Goal: Obtain resource: Download file/media

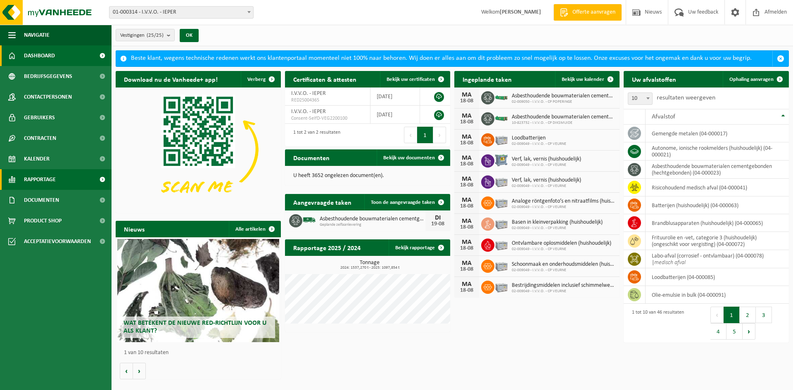
click at [62, 179] on link "Rapportage" at bounding box center [55, 179] width 111 height 21
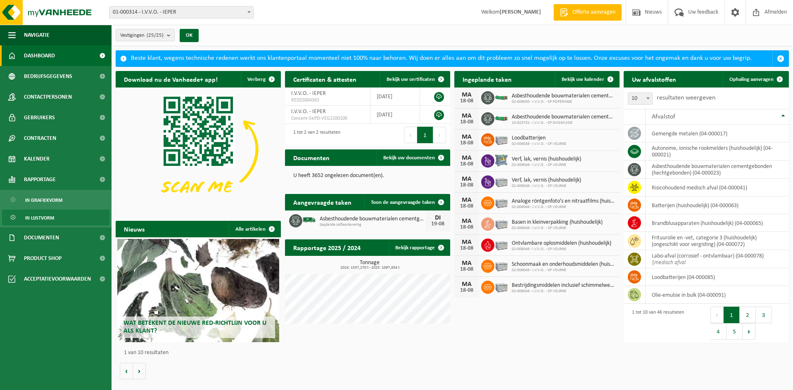
click at [45, 215] on span "In lijstvorm" at bounding box center [39, 218] width 29 height 16
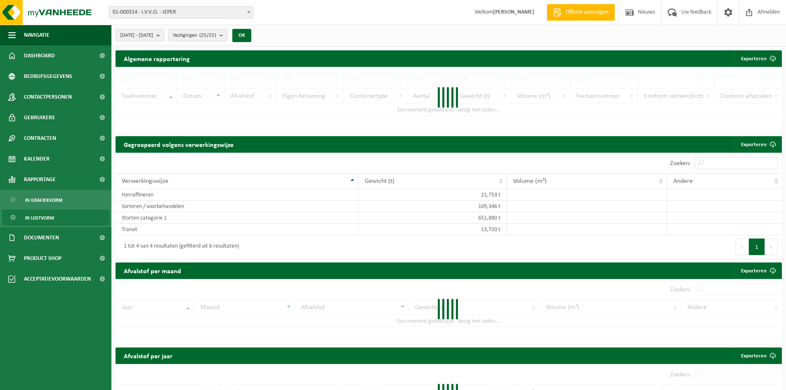
click at [153, 33] on span "2025-03-01 - 2025-08-18" at bounding box center [136, 35] width 33 height 12
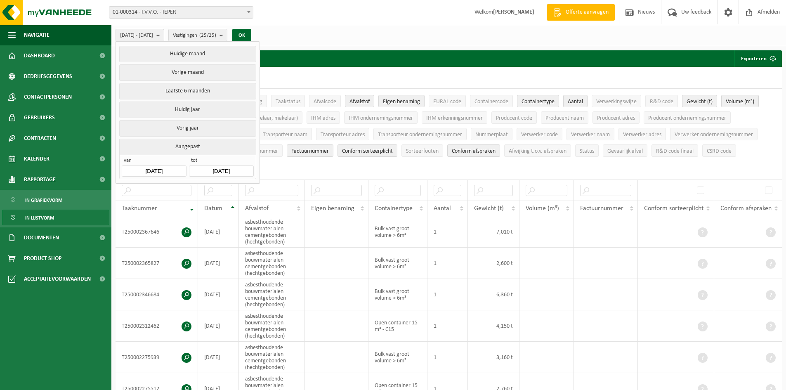
click at [191, 145] on button "Aangepast" at bounding box center [187, 147] width 137 height 16
click at [156, 166] on input "2025-03-01" at bounding box center [154, 171] width 64 height 11
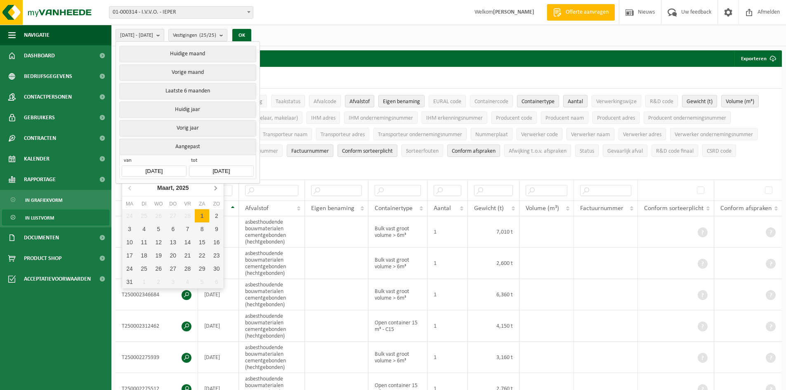
click at [214, 189] on icon at bounding box center [215, 187] width 13 height 13
click at [216, 189] on icon at bounding box center [216, 188] width 2 height 4
click at [143, 219] on div "1" at bounding box center [144, 215] width 14 height 13
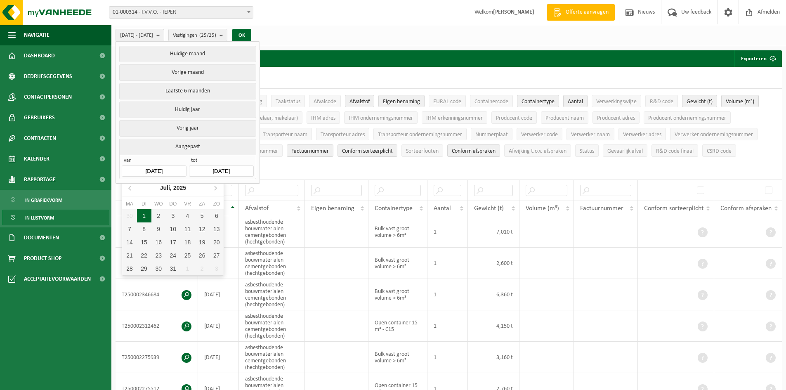
type input "2025-07-01"
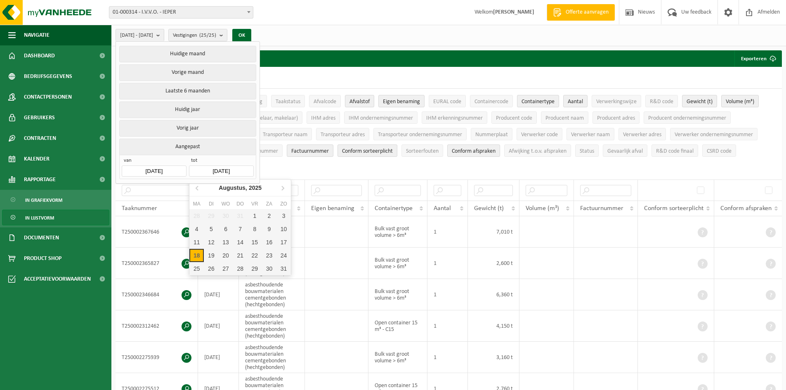
click at [239, 171] on input "2025-08-18" at bounding box center [221, 171] width 64 height 11
click at [197, 257] on div "18" at bounding box center [196, 255] width 14 height 13
type input "2025-07-01"
click at [198, 252] on div "18" at bounding box center [196, 255] width 14 height 13
type input "2025-08-18"
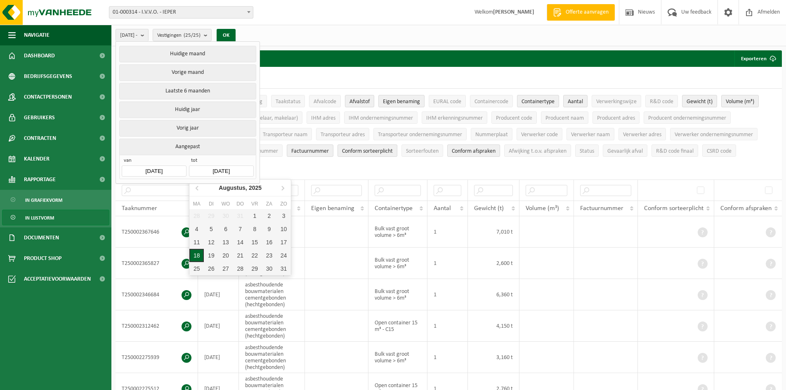
type input "2025-07-01"
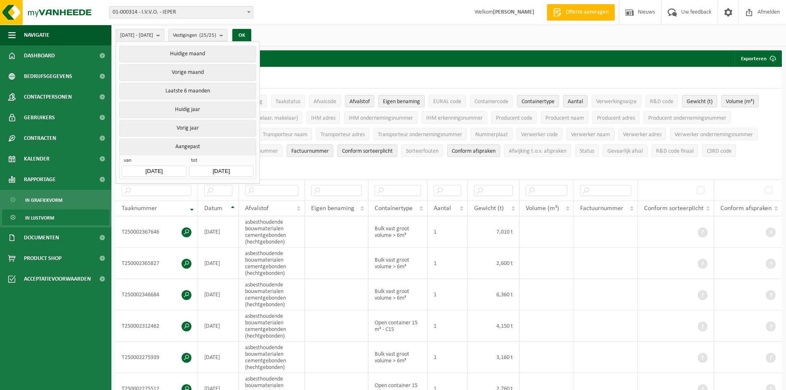
click at [216, 33] on count "(25/25)" at bounding box center [207, 35] width 17 height 5
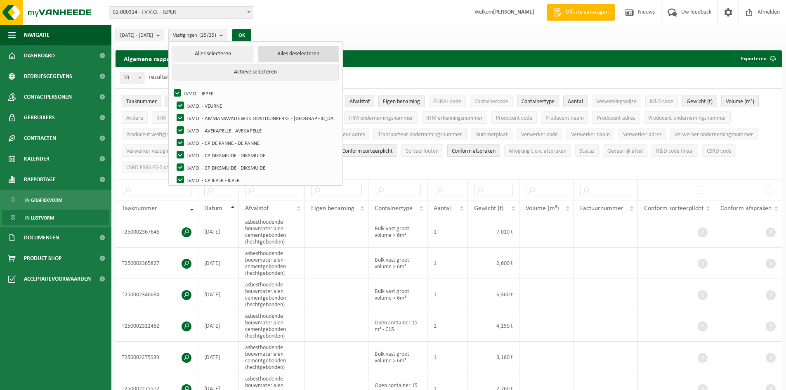
click at [302, 56] on button "Alles deselecteren" at bounding box center [298, 54] width 81 height 17
checkbox input "false"
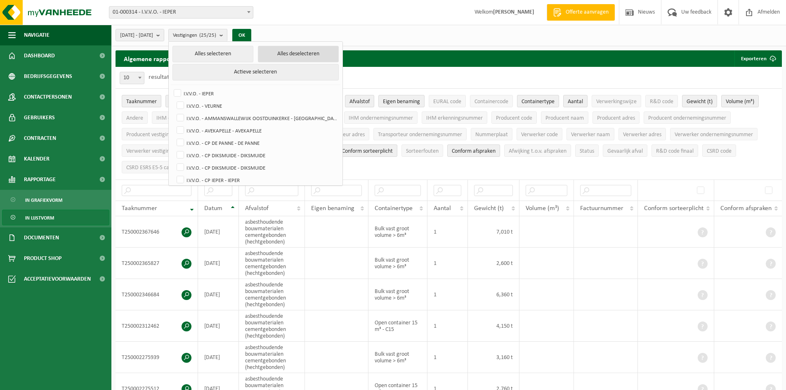
checkbox input "false"
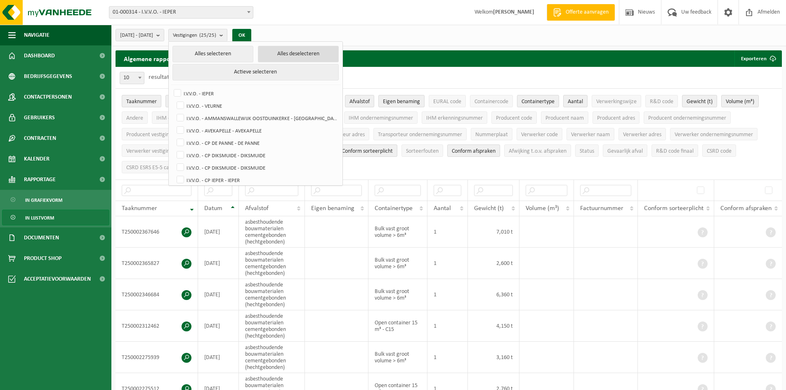
checkbox input "false"
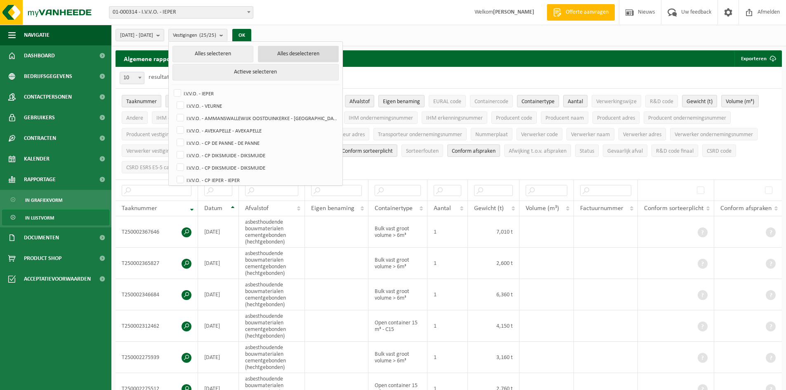
checkbox input "false"
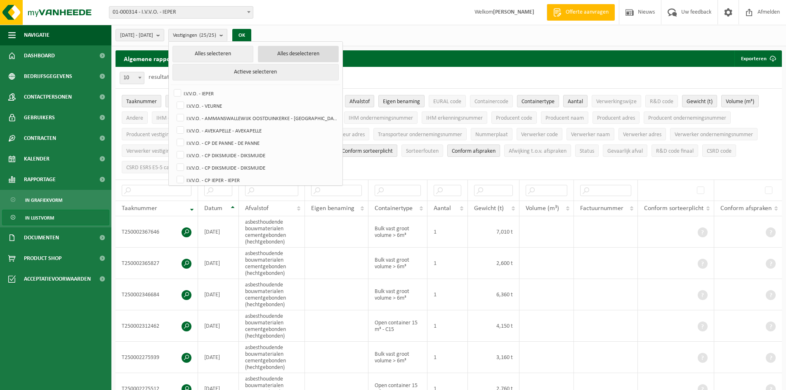
checkbox input "false"
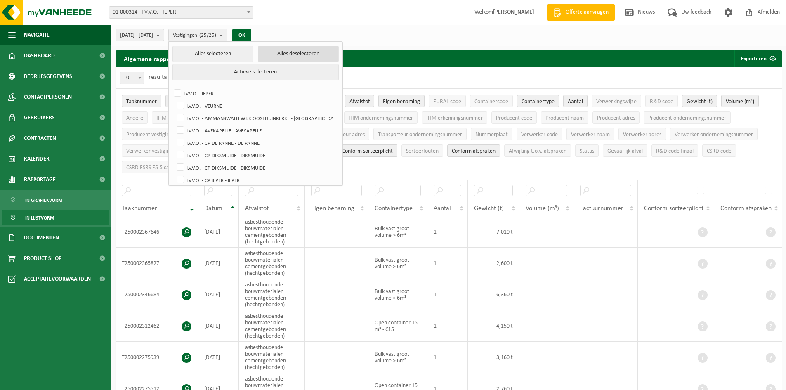
checkbox input "false"
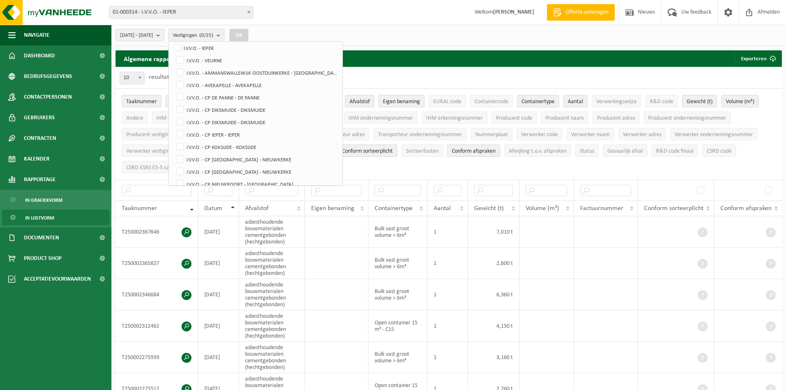
scroll to position [124, 0]
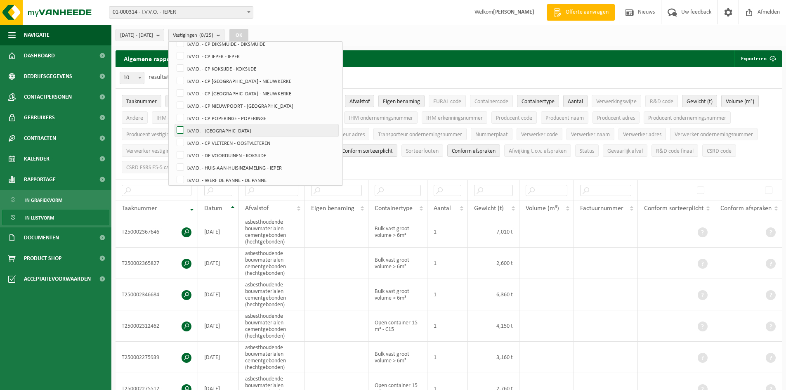
click at [263, 132] on label "I.V.V.O. - [GEOGRAPHIC_DATA]" at bounding box center [256, 130] width 163 height 12
click at [174, 124] on input "I.V.V.O. - [GEOGRAPHIC_DATA]" at bounding box center [173, 124] width 0 height 0
checkbox input "true"
click at [249, 32] on button "OK" at bounding box center [239, 35] width 19 height 13
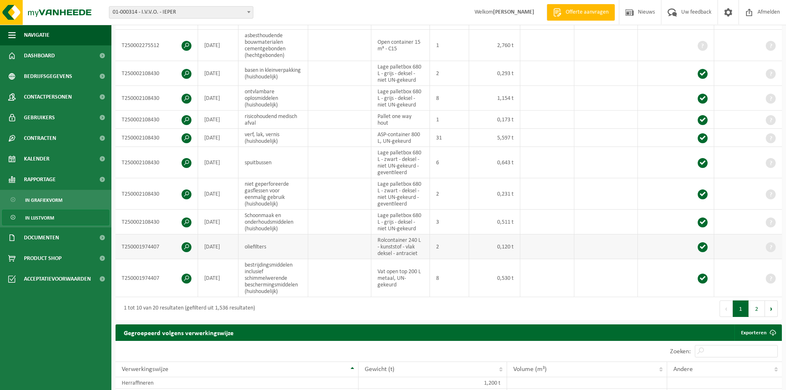
scroll to position [248, 0]
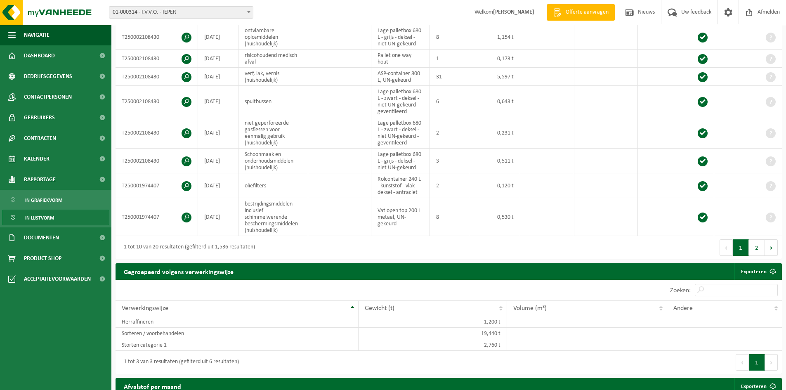
drag, startPoint x: 760, startPoint y: 250, endPoint x: 729, endPoint y: 250, distance: 30.6
click at [760, 250] on button "2" at bounding box center [757, 247] width 16 height 17
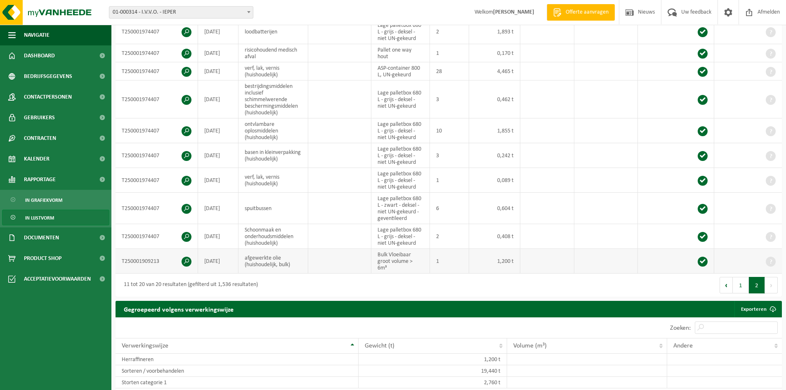
scroll to position [200, 0]
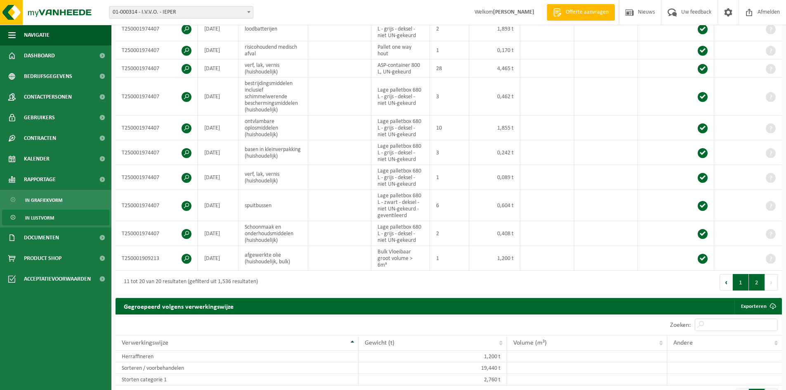
click at [739, 281] on button "1" at bounding box center [741, 282] width 16 height 17
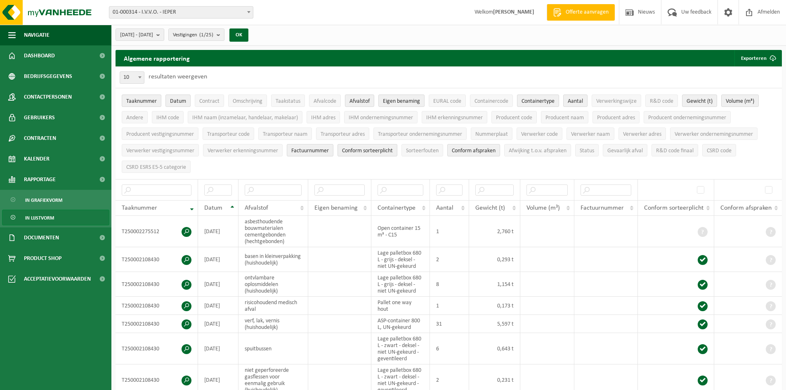
scroll to position [0, 0]
click at [755, 59] on button "Exporteren" at bounding box center [758, 58] width 47 height 17
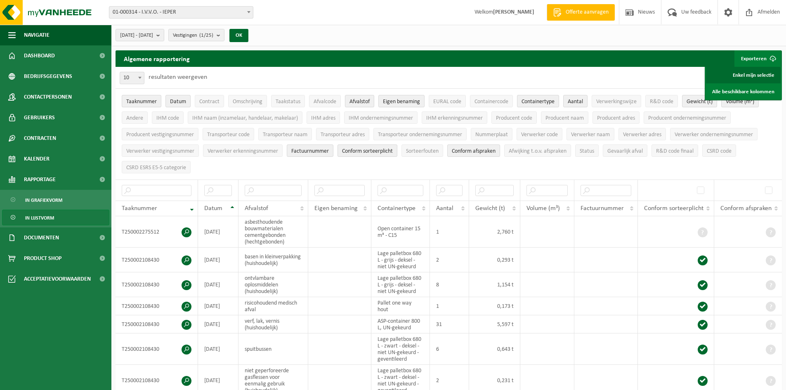
click at [760, 76] on link "Enkel mijn selectie" at bounding box center [743, 75] width 75 height 17
